Goal: Task Accomplishment & Management: Complete application form

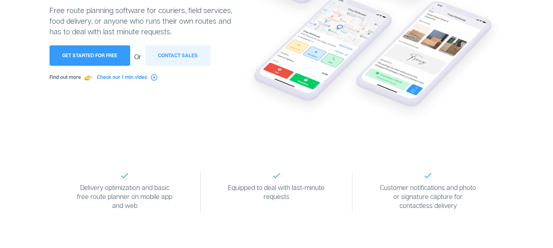
scroll to position [150, 0]
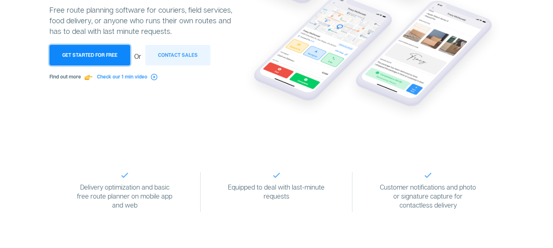
click at [110, 58] on button "Get Started for Free" at bounding box center [90, 55] width 81 height 20
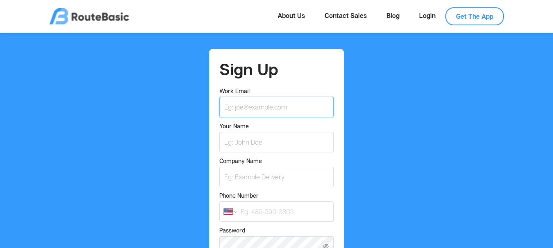
click at [258, 107] on input "Work Email" at bounding box center [276, 107] width 115 height 20
type input "goldboxfoods@gmail.com"
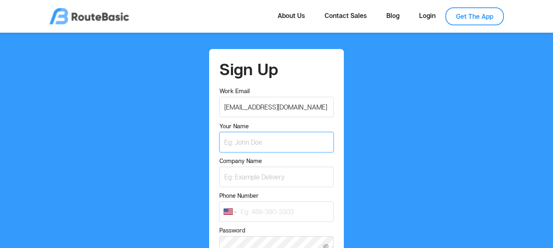
click at [254, 140] on input "Your Name" at bounding box center [276, 142] width 115 height 20
type input "Olusegun Esgo"
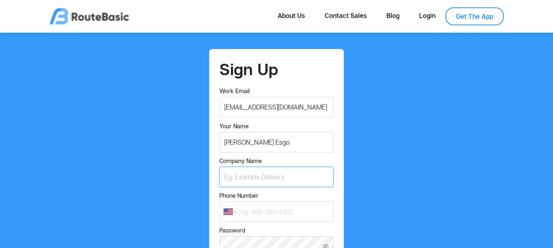
click at [255, 182] on input "Company Name" at bounding box center [276, 177] width 115 height 20
type input "Goldbox Foods"
click at [255, 210] on input "Phone Number" at bounding box center [276, 212] width 115 height 20
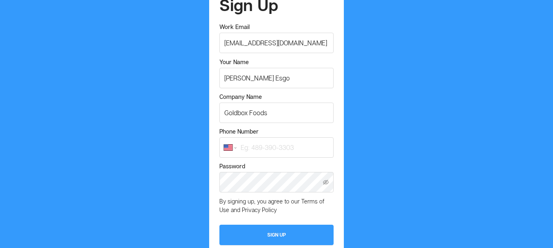
scroll to position [65, 0]
click at [325, 181] on icon "icon: eye-invisible" at bounding box center [326, 182] width 6 height 5
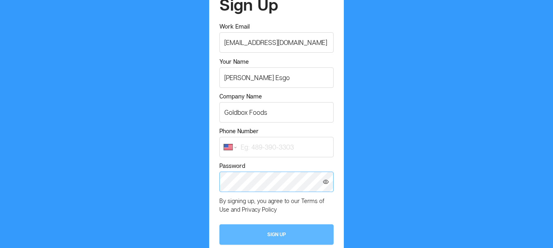
click at [286, 239] on button "Sign Up" at bounding box center [276, 235] width 115 height 20
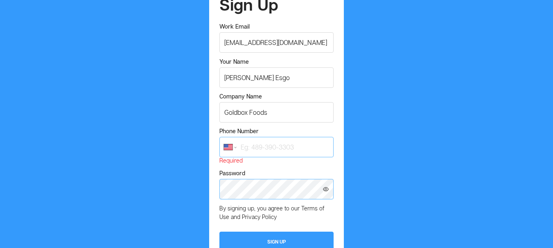
click at [269, 150] on input "Phone Number" at bounding box center [276, 147] width 115 height 20
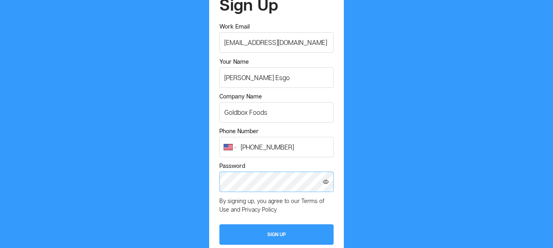
type input "(346) 288-7041"
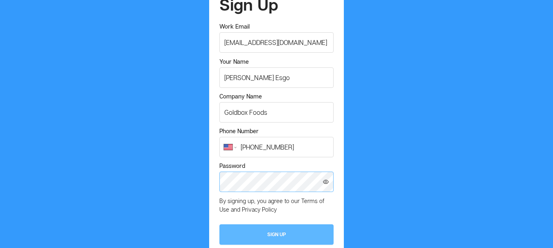
drag, startPoint x: 256, startPoint y: 246, endPoint x: 256, endPoint y: 240, distance: 5.3
click at [256, 243] on div "Sign Up Work Email goldboxfoods@gmail.com Your Name Olusegun Esgo Company Name …" at bounding box center [276, 120] width 134 height 270
click at [256, 239] on button "Sign Up" at bounding box center [276, 235] width 115 height 20
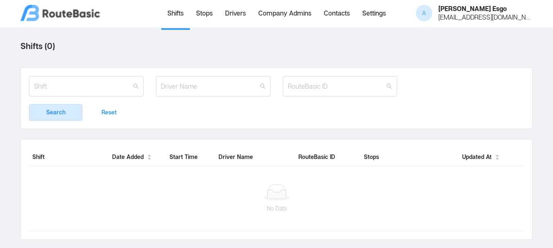
scroll to position [0, 27]
click at [209, 8] on link "Stops" at bounding box center [204, 14] width 29 height 28
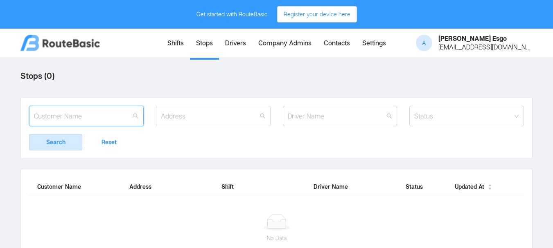
click at [110, 117] on input "text" at bounding box center [86, 116] width 115 height 20
click at [300, 14] on button "Register your device here" at bounding box center [317, 14] width 80 height 16
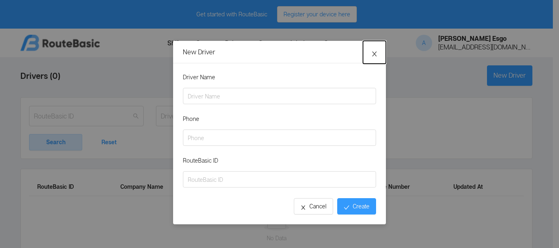
click at [371, 59] on span "Close" at bounding box center [374, 52] width 23 height 23
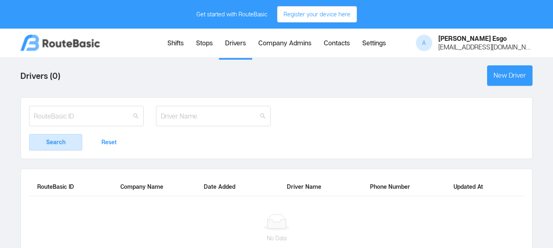
scroll to position [36, 0]
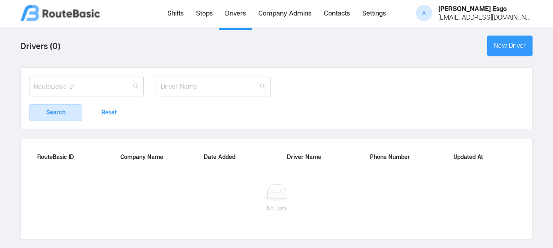
click at [282, 16] on link "Company Admins" at bounding box center [284, 14] width 65 height 28
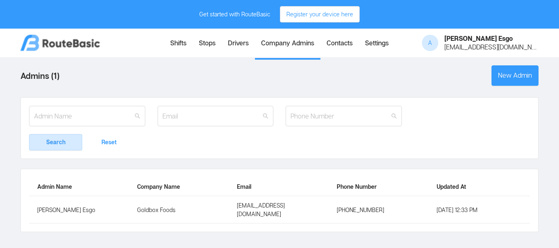
click at [204, 44] on link "Stops" at bounding box center [207, 44] width 29 height 28
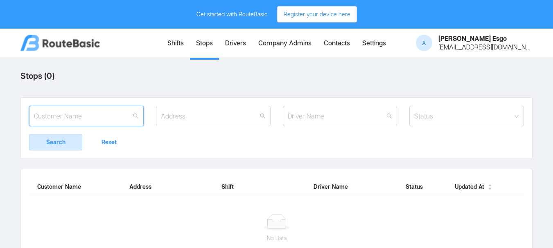
click at [118, 119] on input "text" at bounding box center [86, 116] width 115 height 20
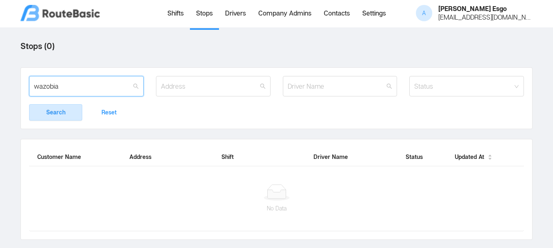
type input "wazobia"
click at [58, 107] on button "Search" at bounding box center [55, 112] width 53 height 16
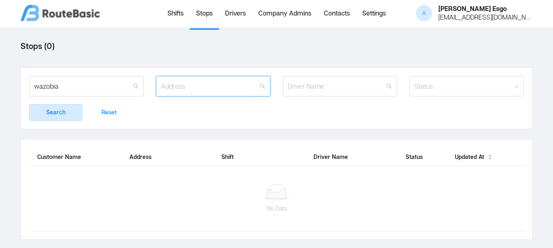
click at [200, 81] on input "text" at bounding box center [213, 86] width 115 height 20
type input "wazobia"
click at [29, 104] on button "Search" at bounding box center [55, 112] width 53 height 16
click at [109, 109] on button "Reset" at bounding box center [108, 112] width 53 height 16
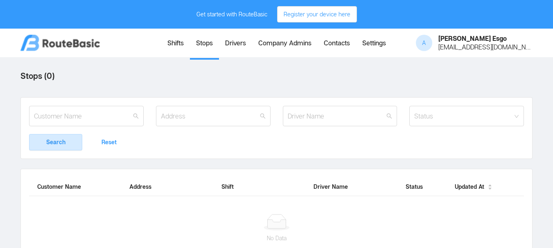
click at [168, 41] on link "Shifts" at bounding box center [175, 44] width 29 height 28
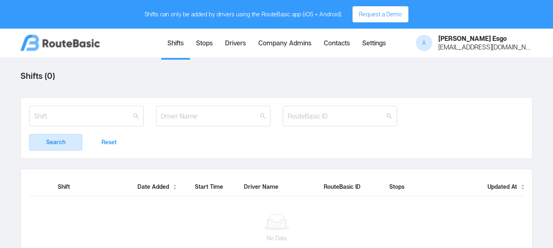
click at [194, 38] on link "Stops" at bounding box center [204, 44] width 29 height 28
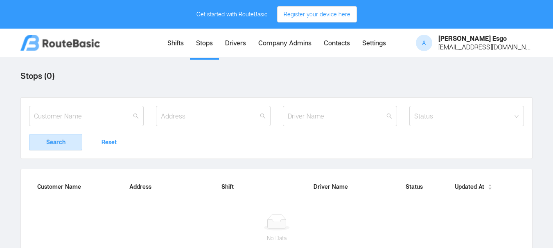
click at [200, 218] on div "No Data" at bounding box center [276, 228] width 495 height 65
click at [289, 11] on button "Register your device here" at bounding box center [317, 14] width 80 height 16
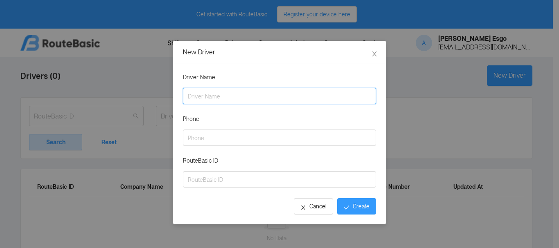
click at [263, 97] on input "Driver Name" at bounding box center [279, 96] width 193 height 16
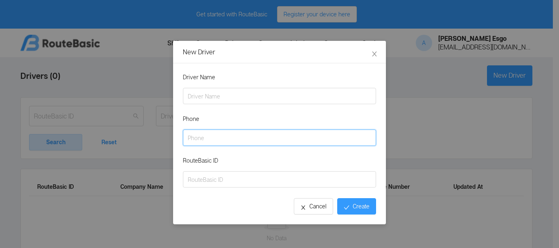
drag, startPoint x: 251, startPoint y: 143, endPoint x: 247, endPoint y: 155, distance: 12.4
click at [251, 142] on input "Phone" at bounding box center [279, 138] width 193 height 16
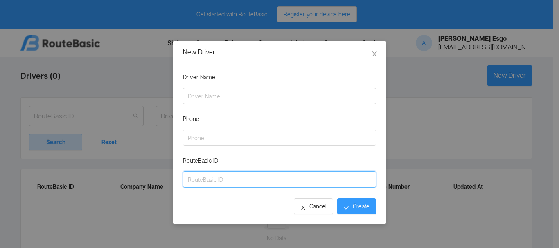
click at [243, 178] on input "RouteBasic ID" at bounding box center [279, 179] width 193 height 16
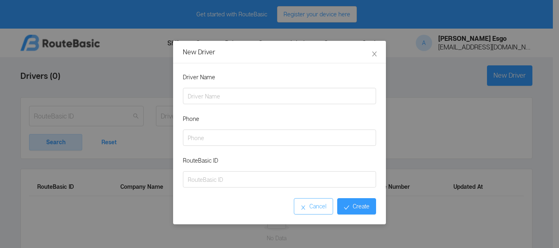
click at [298, 201] on button "Cancel" at bounding box center [313, 206] width 39 height 16
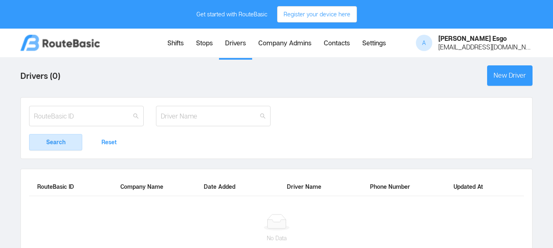
click at [201, 37] on link "Stops" at bounding box center [204, 44] width 29 height 28
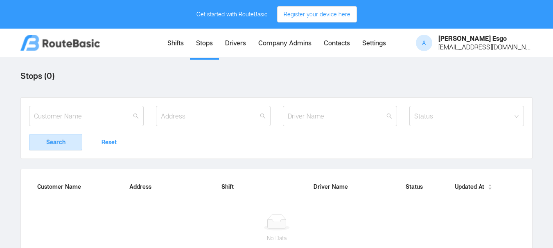
click at [518, 83] on main "Stops ( 0 ) Status Search Reset Customer Name Address Shift Driver Name Status …" at bounding box center [276, 167] width 553 height 221
click at [171, 38] on link "Shifts" at bounding box center [175, 44] width 29 height 28
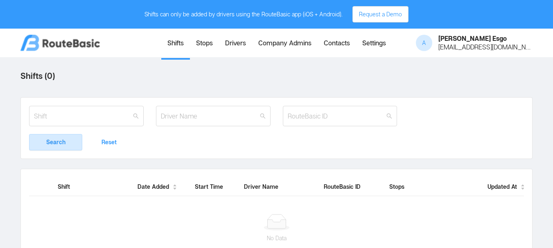
click at [337, 48] on link "Contacts" at bounding box center [337, 44] width 38 height 28
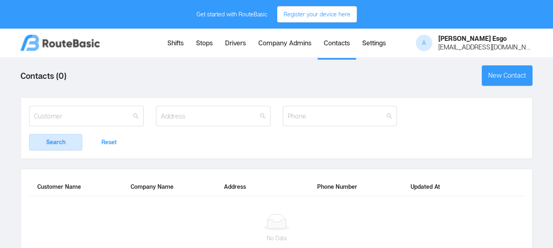
click at [368, 50] on link "Settings" at bounding box center [374, 44] width 36 height 28
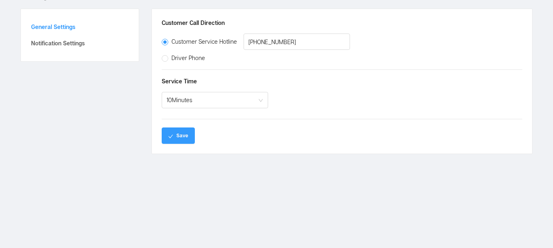
scroll to position [79, 0]
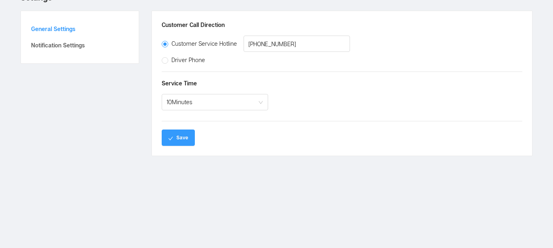
click at [170, 59] on span "Driver Phone" at bounding box center [188, 59] width 40 height 7
click at [167, 59] on input "Driver Phone" at bounding box center [165, 60] width 6 height 6
radio input "true"
click at [166, 42] on input "Customer Service Hotline +13462887041" at bounding box center [165, 44] width 6 height 6
radio input "true"
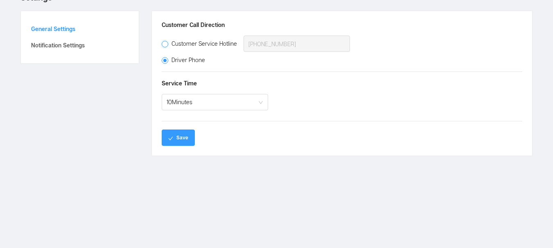
radio input "false"
click at [189, 105] on div "10 Minutes" at bounding box center [180, 103] width 26 height 16
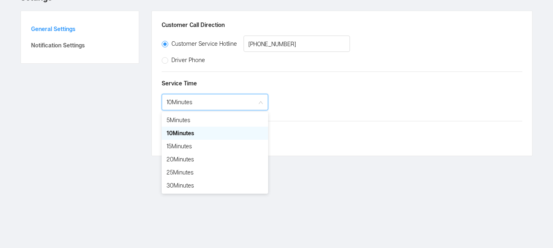
click at [189, 105] on div "10 Minutes" at bounding box center [180, 103] width 26 height 16
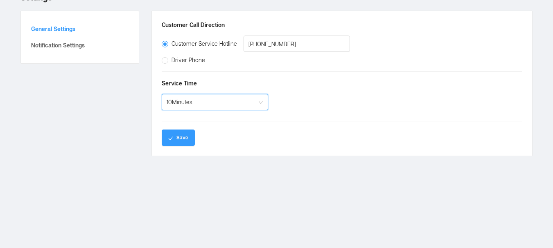
scroll to position [0, 0]
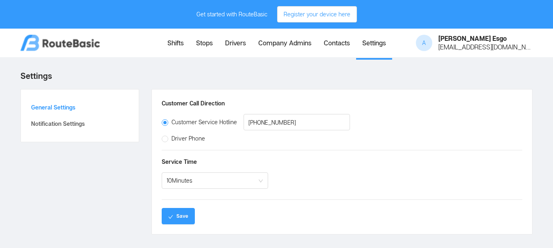
click at [216, 52] on link "Stops" at bounding box center [204, 44] width 29 height 28
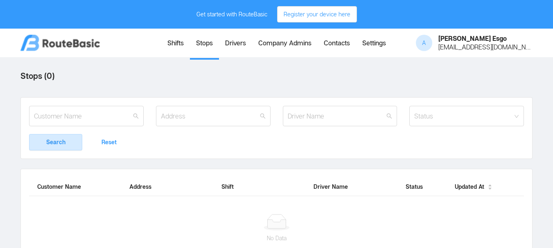
scroll to position [36, 0]
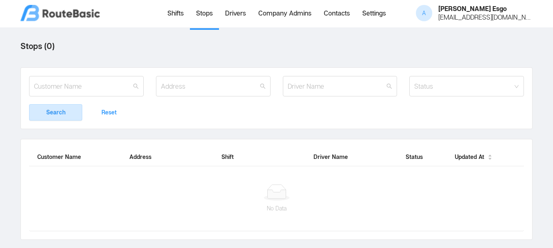
click at [231, 7] on link "Drivers" at bounding box center [235, 14] width 33 height 28
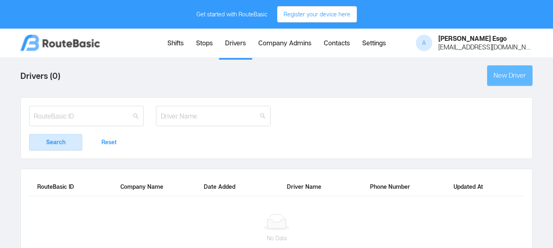
click at [507, 69] on button "New Driver" at bounding box center [509, 75] width 45 height 20
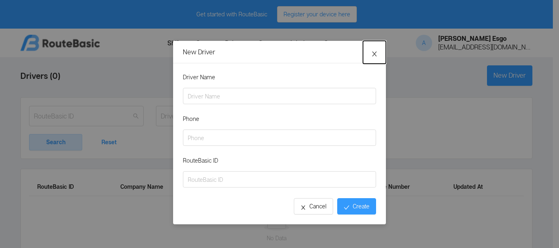
click at [374, 47] on span "Close" at bounding box center [374, 52] width 23 height 23
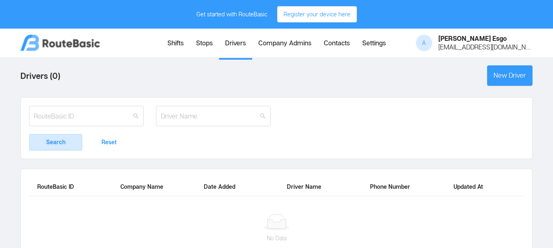
click at [205, 50] on link "Stops" at bounding box center [204, 44] width 29 height 28
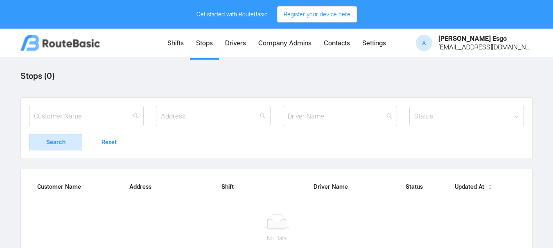
click at [486, 86] on main "Stops ( 0 ) Status Search Reset Customer Name Address Shift Driver Name Status …" at bounding box center [276, 167] width 553 height 221
click at [507, 67] on main "Stops ( 0 ) Status Search Reset Customer Name Address Shift Driver Name Status …" at bounding box center [276, 167] width 553 height 221
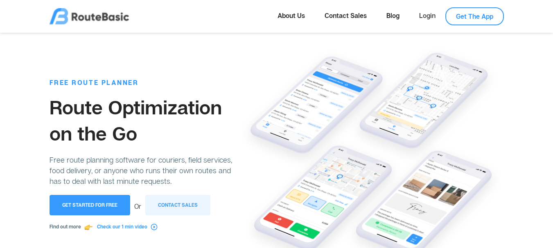
click at [428, 14] on link "Login" at bounding box center [427, 15] width 36 height 16
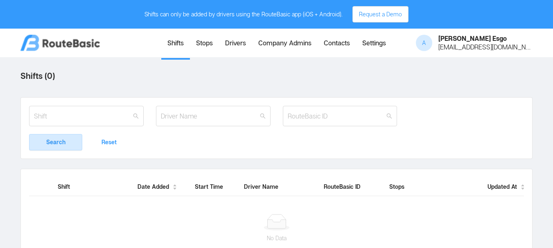
scroll to position [0, 0]
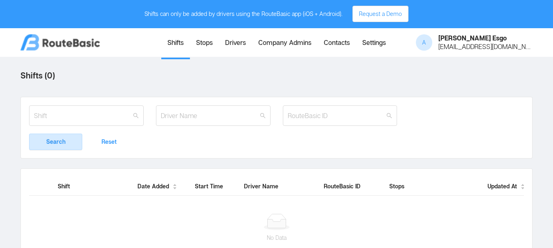
click at [209, 50] on link "Stops" at bounding box center [204, 43] width 29 height 28
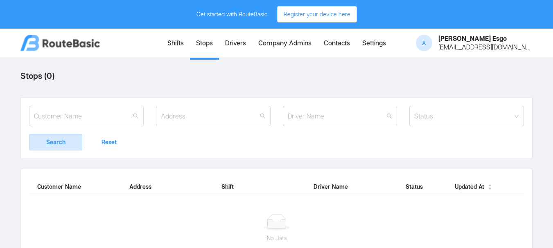
scroll to position [36, 0]
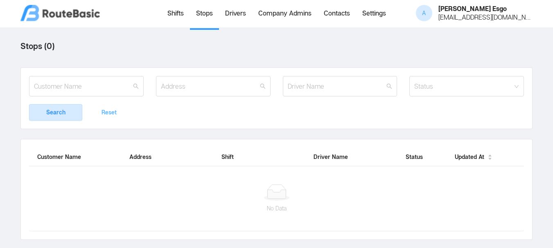
click at [109, 104] on button "Reset" at bounding box center [108, 112] width 53 height 16
click at [74, 108] on button "Search" at bounding box center [55, 112] width 53 height 16
click at [77, 107] on button "Search" at bounding box center [55, 112] width 53 height 16
click at [506, 82] on div "Status" at bounding box center [462, 86] width 96 height 8
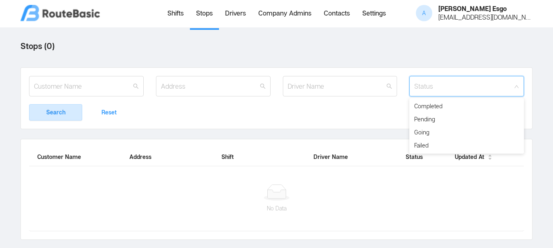
click at [392, 148] on th "Driver Name" at bounding box center [351, 157] width 92 height 19
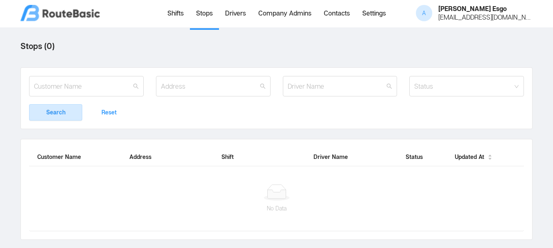
scroll to position [0, 0]
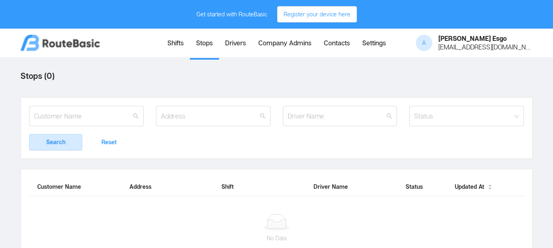
click at [246, 44] on link "Drivers" at bounding box center [235, 44] width 33 height 28
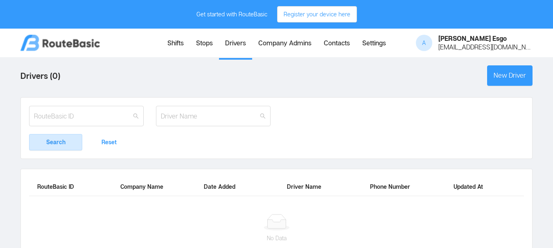
click at [272, 42] on link "Company Admins" at bounding box center [284, 44] width 65 height 28
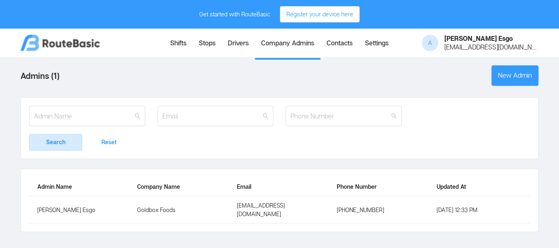
click at [335, 47] on link "Contacts" at bounding box center [339, 44] width 38 height 28
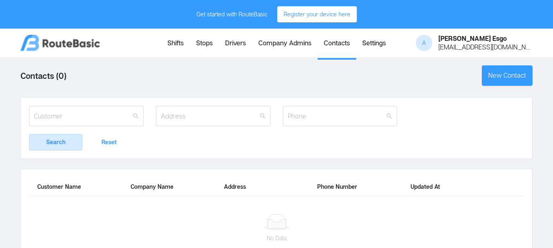
click at [368, 45] on link "Settings" at bounding box center [374, 44] width 36 height 28
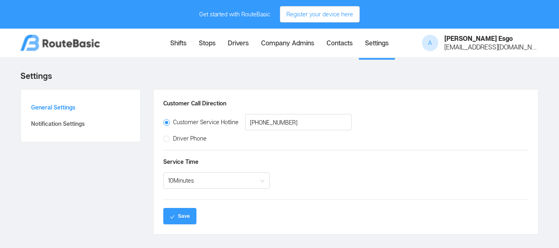
click at [172, 47] on link "Shifts" at bounding box center [178, 44] width 29 height 28
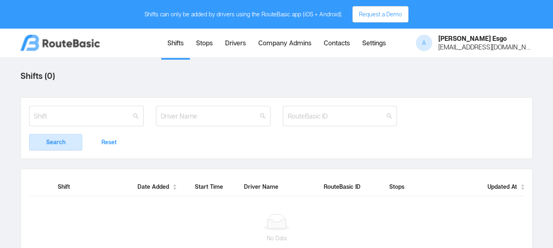
scroll to position [36, 0]
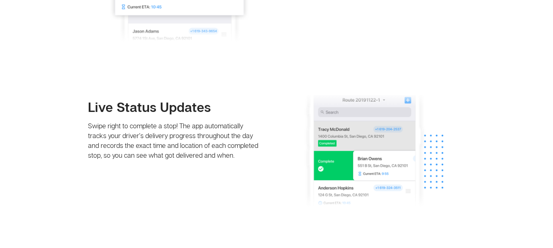
scroll to position [1042, 0]
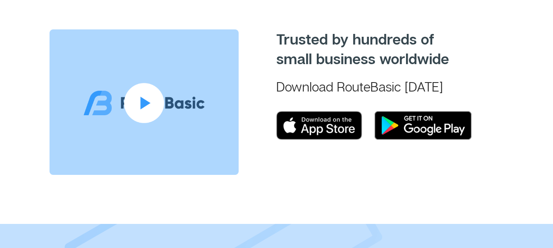
scroll to position [383, 0]
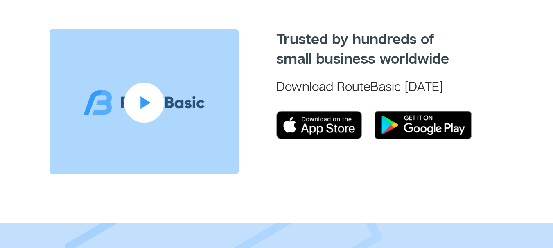
click at [322, 124] on img at bounding box center [319, 125] width 86 height 29
click at [432, 131] on img at bounding box center [422, 125] width 97 height 29
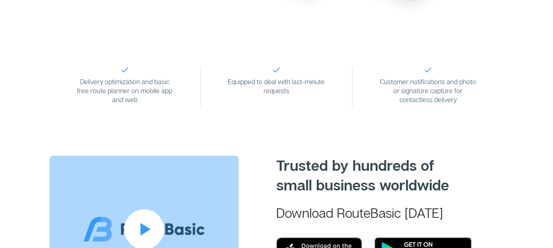
scroll to position [265, 0]
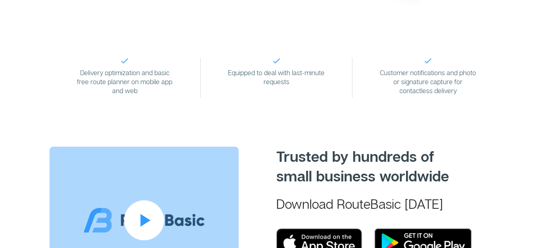
click at [416, 234] on img at bounding box center [422, 243] width 97 height 29
